Goal: Task Accomplishment & Management: Manage account settings

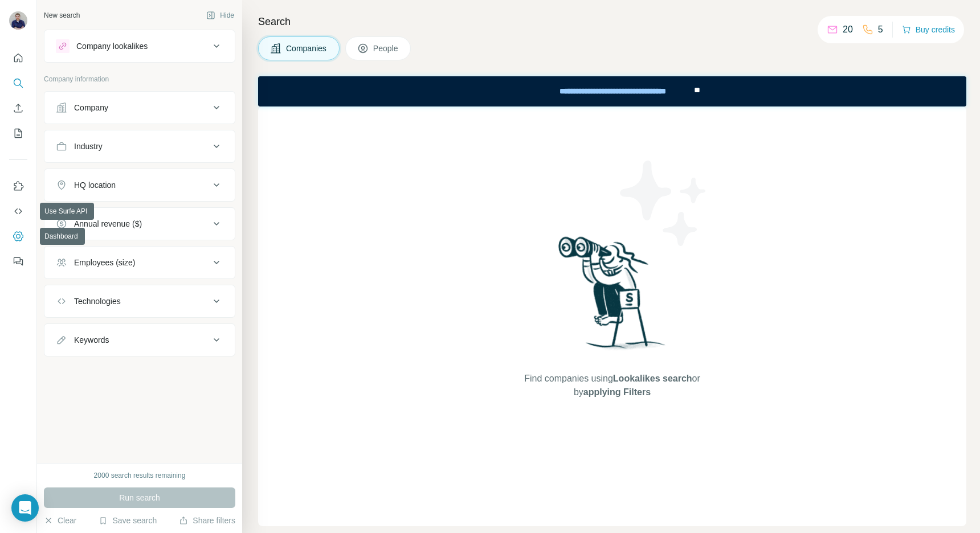
click at [22, 235] on icon "Dashboard" at bounding box center [18, 236] width 10 height 10
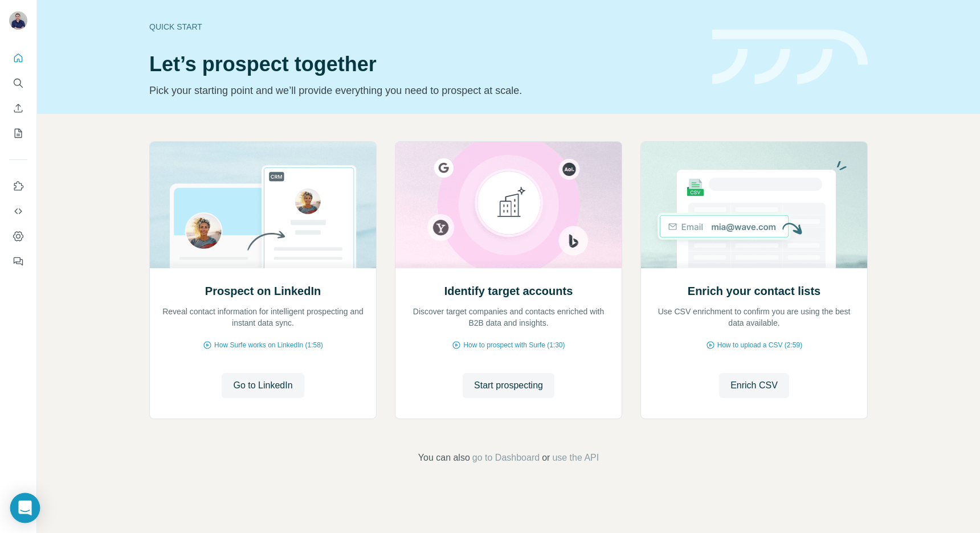
click at [27, 505] on icon "Open Intercom Messenger" at bounding box center [24, 508] width 13 height 15
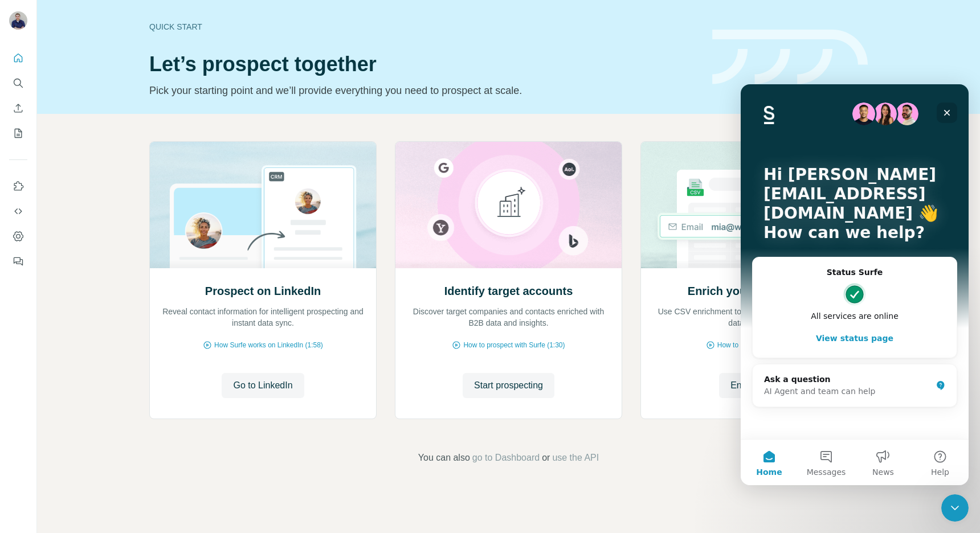
click at [945, 111] on icon "Close" at bounding box center [946, 112] width 9 height 9
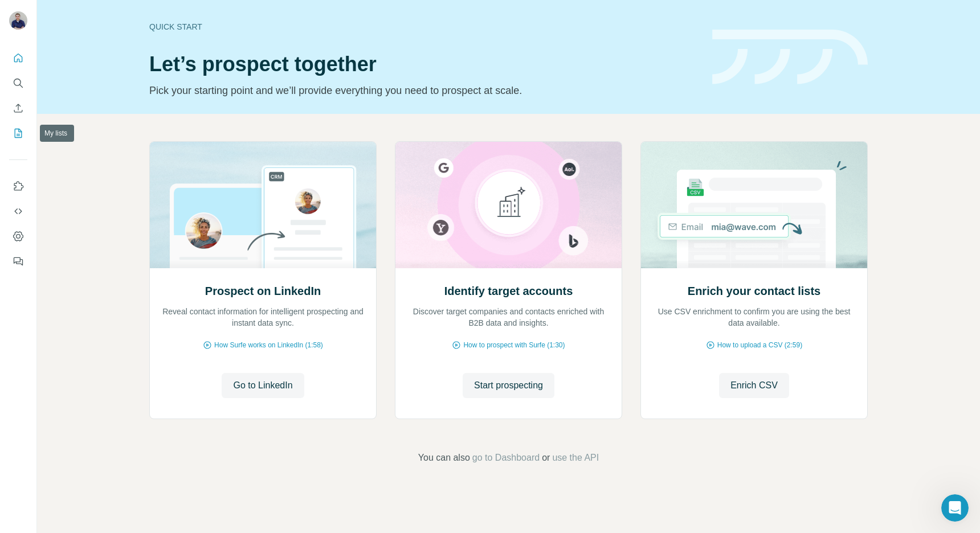
click at [18, 137] on icon "My lists" at bounding box center [18, 133] width 11 height 11
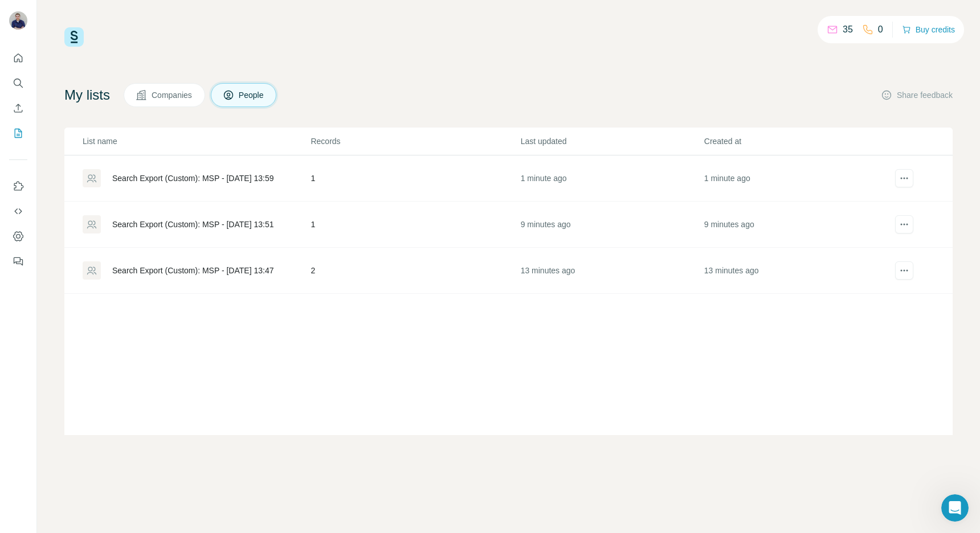
click at [146, 179] on div "Search Export (Custom): MSP - [DATE] 13:59" at bounding box center [192, 178] width 161 height 11
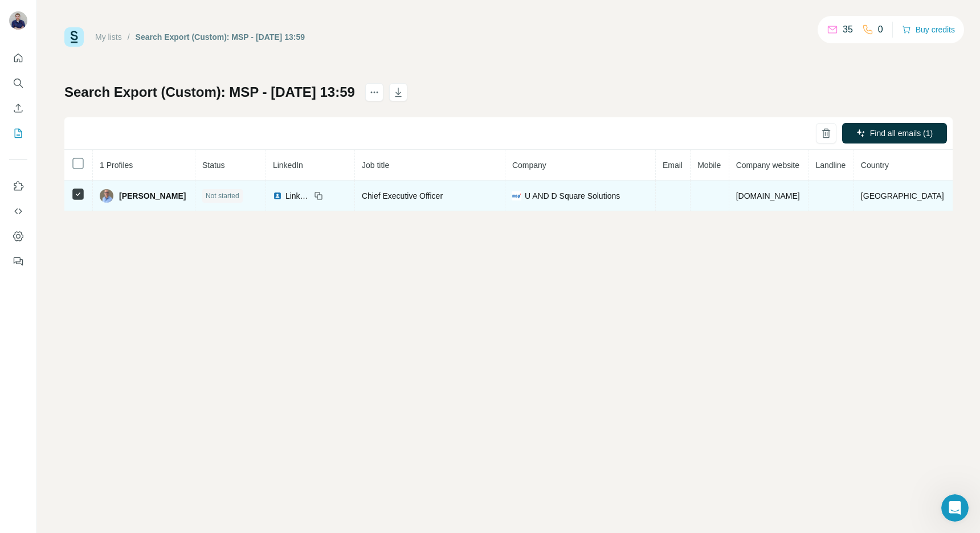
click at [853, 207] on td at bounding box center [830, 196] width 45 height 31
